Goal: Information Seeking & Learning: Learn about a topic

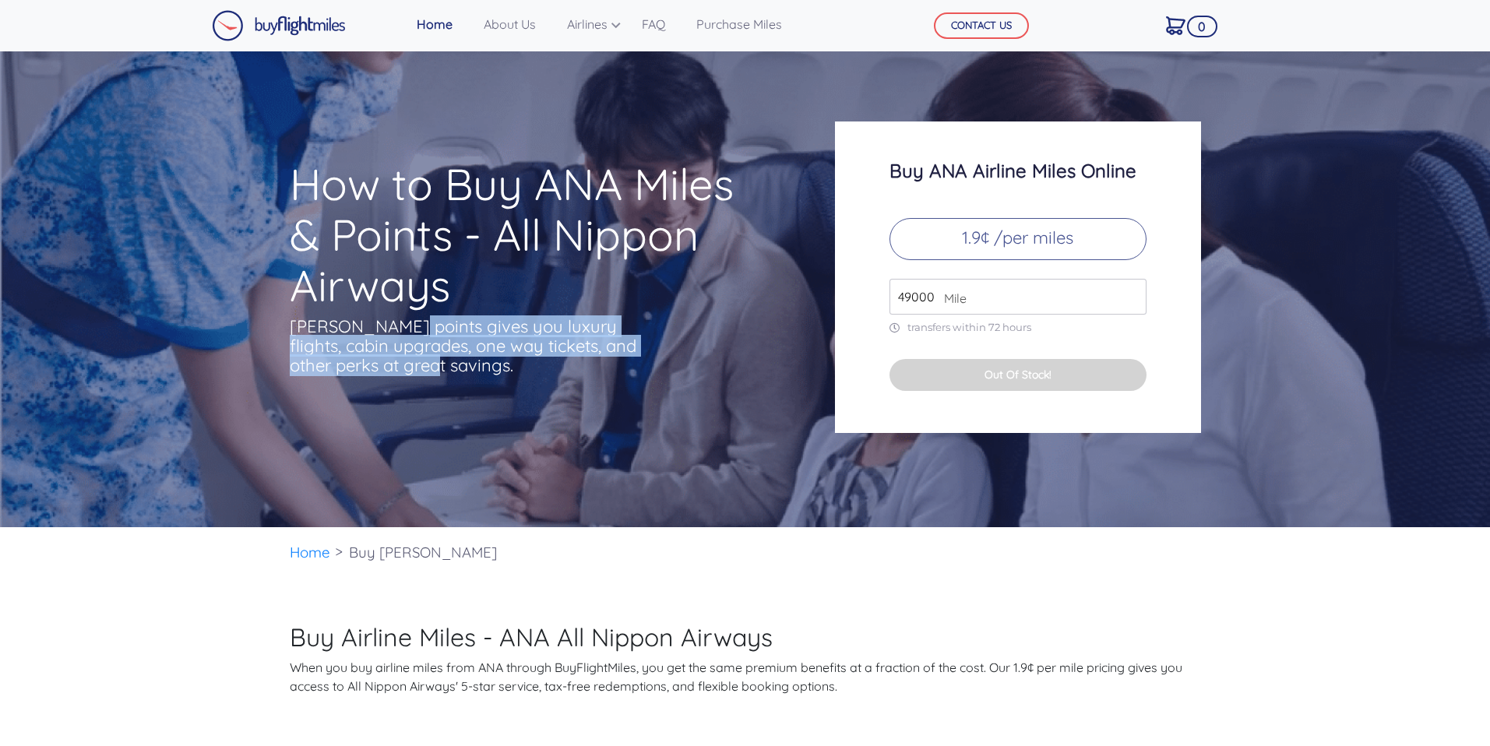
drag, startPoint x: 399, startPoint y: 330, endPoint x: 569, endPoint y: 364, distance: 173.3
click at [569, 364] on p "[PERSON_NAME] points gives you luxury flights, cabin upgrades, one way tickets,…" at bounding box center [465, 346] width 351 height 58
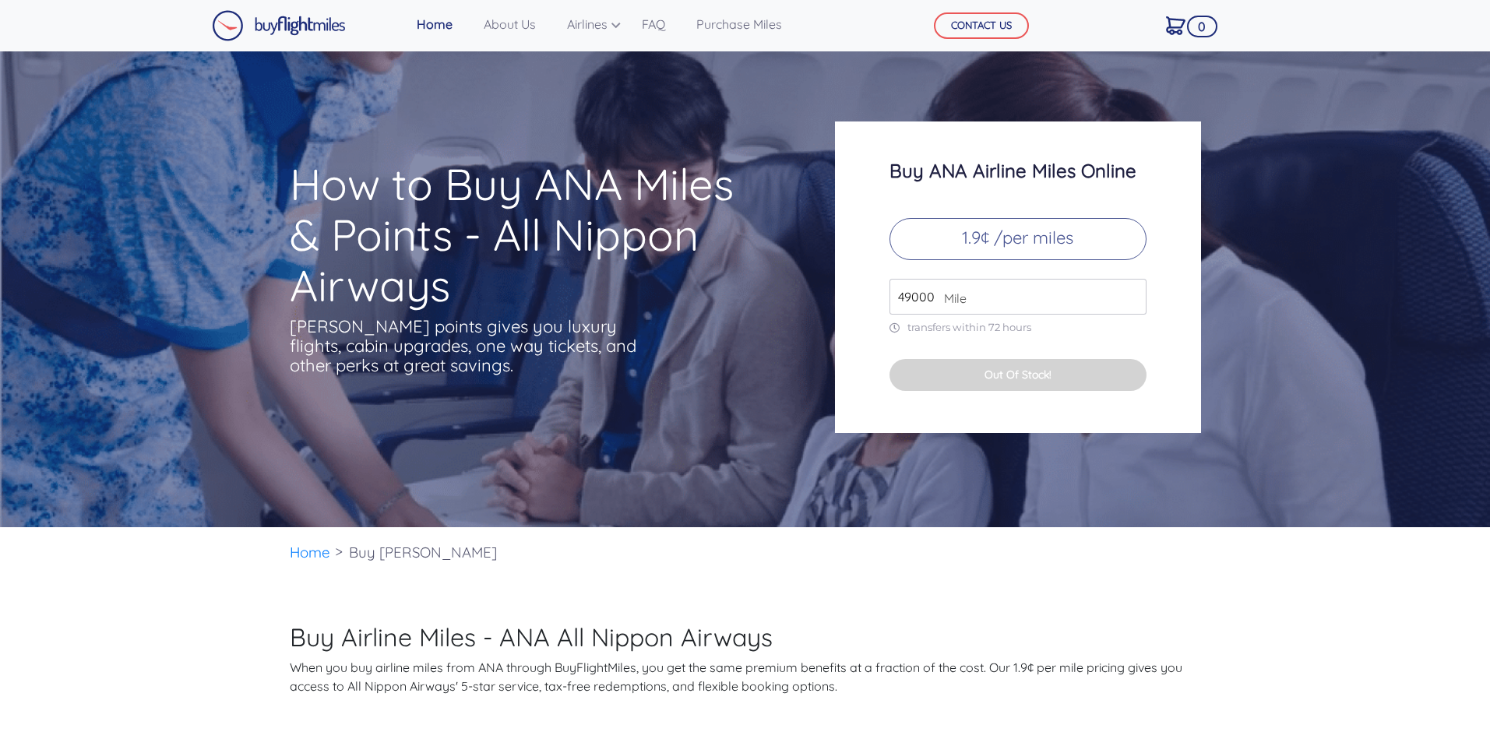
click at [290, 23] on img at bounding box center [279, 25] width 134 height 31
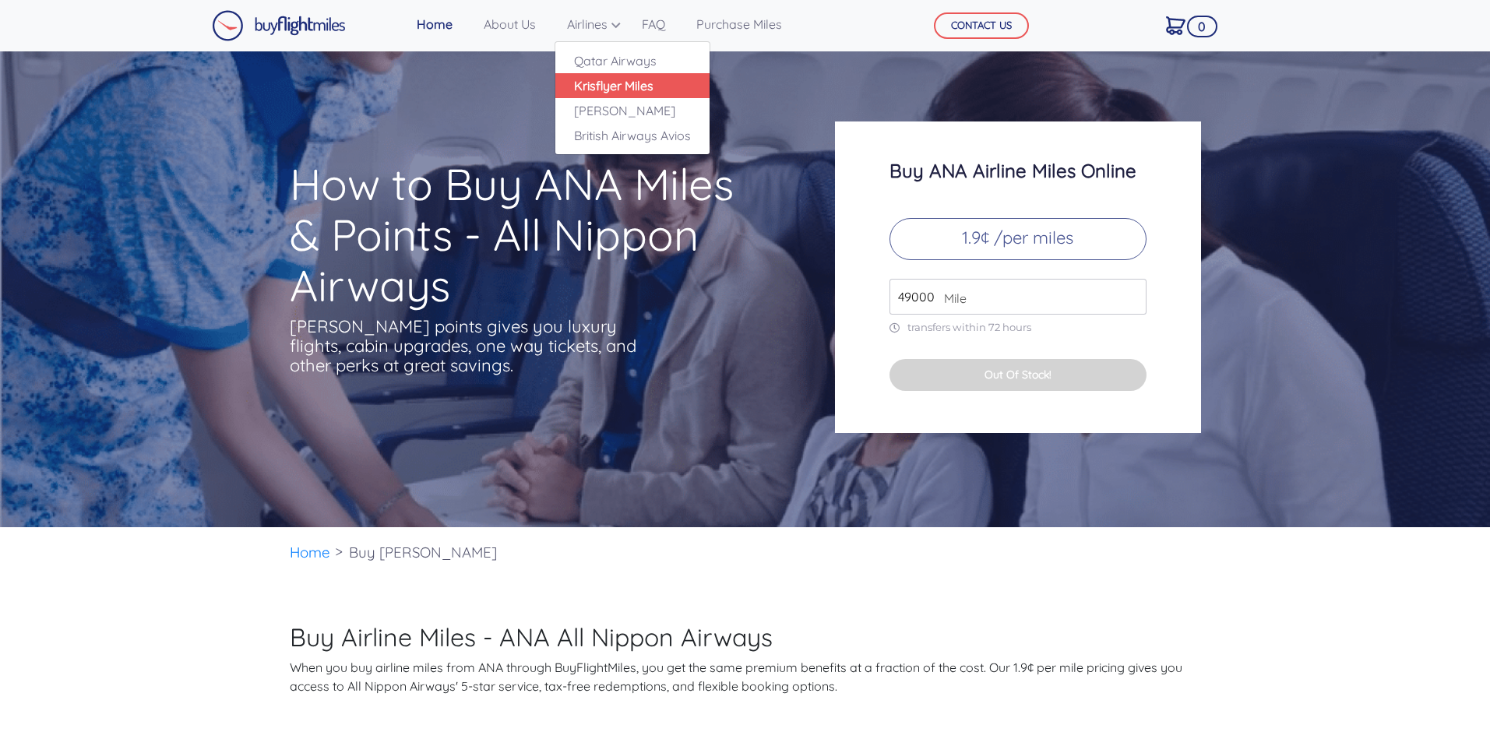
click at [613, 90] on link "Krisflyer Miles" at bounding box center [632, 85] width 154 height 25
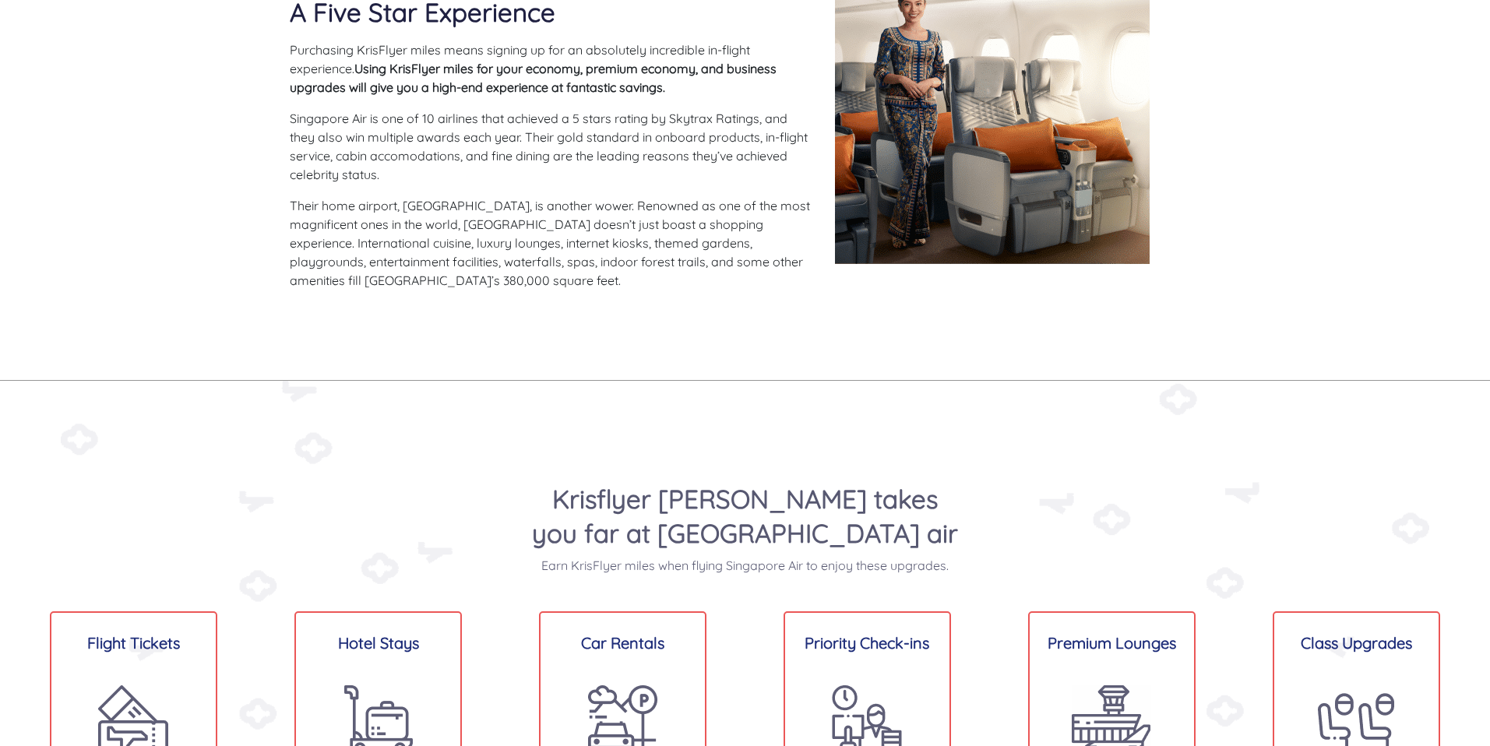
scroll to position [1098, 0]
